Goal: Task Accomplishment & Management: Use online tool/utility

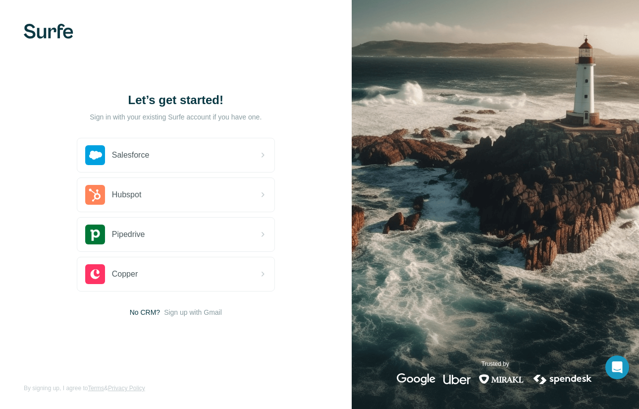
click at [155, 120] on p "Sign in with your existing Surfe account if you have one." at bounding box center [176, 117] width 172 height 10
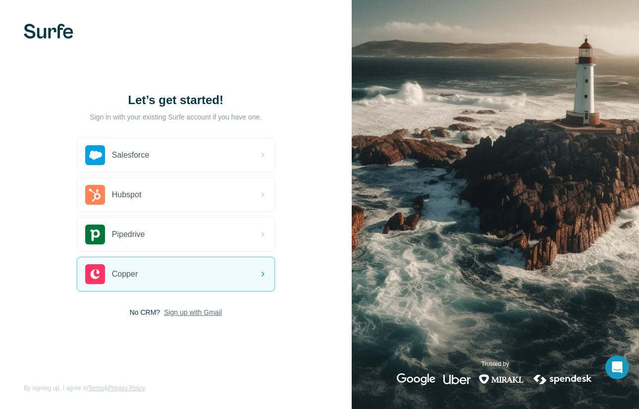
click at [180, 311] on span "Sign up with Gmail" at bounding box center [193, 312] width 58 height 10
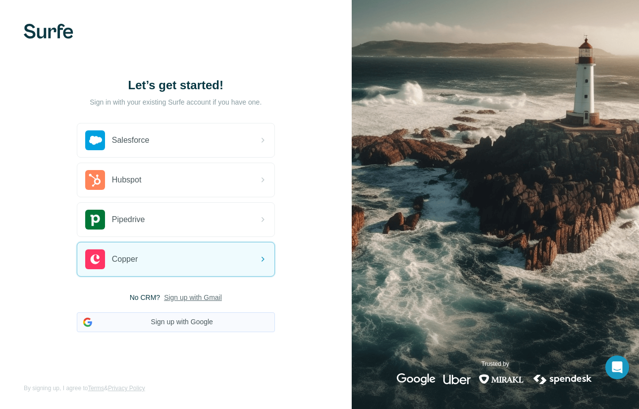
click at [173, 324] on button "Sign up with Google" at bounding box center [176, 322] width 198 height 20
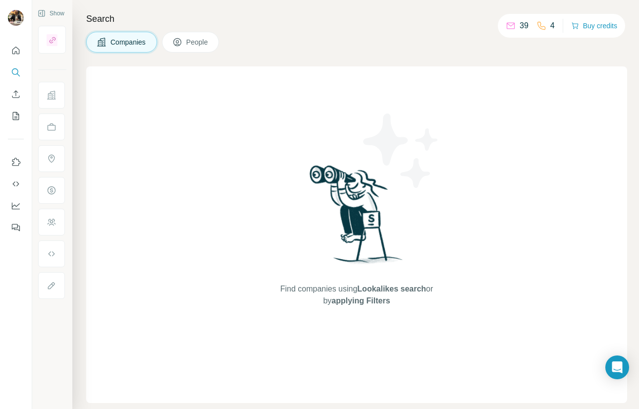
click at [486, 85] on div "Find companies using Lookalikes search or by applying Filters" at bounding box center [356, 234] width 541 height 336
click at [207, 37] on span "People" at bounding box center [197, 42] width 23 height 10
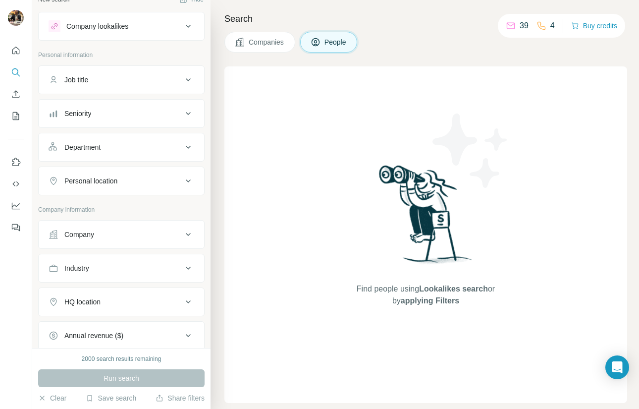
scroll to position [13, 0]
click at [183, 179] on icon at bounding box center [188, 181] width 12 height 12
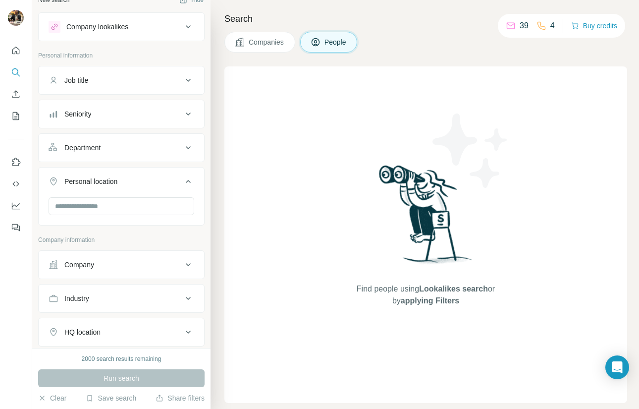
click at [182, 178] on button "Personal location" at bounding box center [121, 183] width 165 height 28
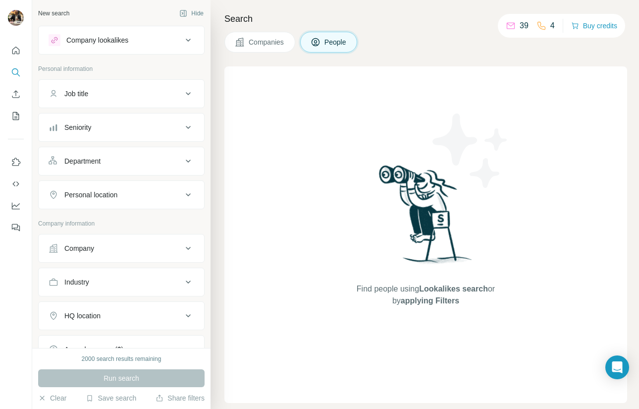
scroll to position [0, 0]
click at [319, 42] on icon at bounding box center [316, 42] width 10 height 10
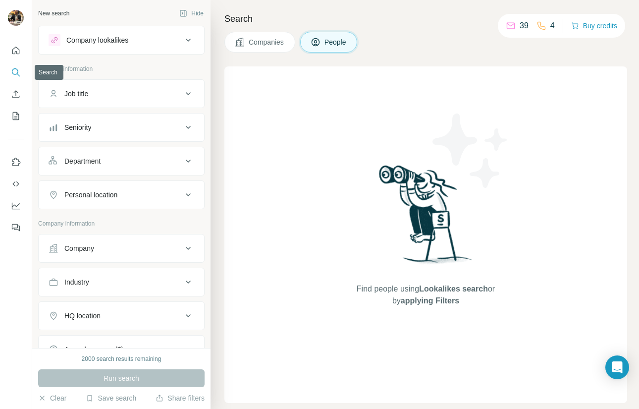
click at [15, 70] on icon "Search" at bounding box center [16, 72] width 10 height 10
click at [14, 69] on icon "Search" at bounding box center [15, 71] width 6 height 6
click at [185, 38] on icon at bounding box center [188, 40] width 12 height 12
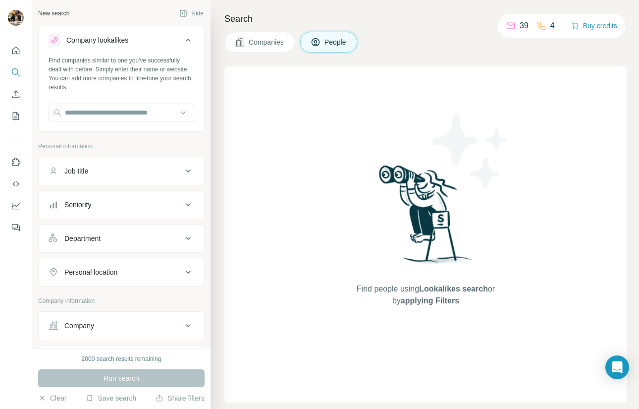
click at [185, 38] on icon at bounding box center [188, 40] width 12 height 12
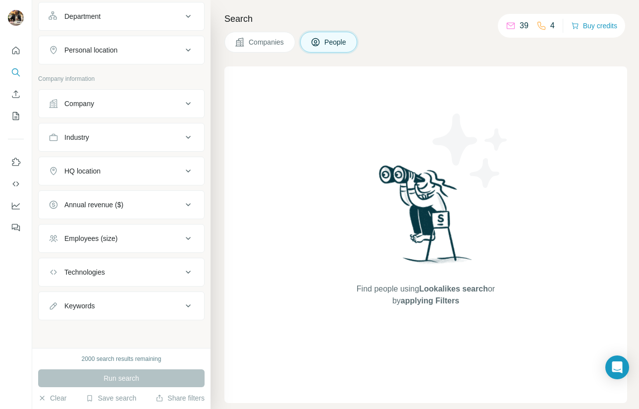
scroll to position [145, 0]
